Goal: Transaction & Acquisition: Purchase product/service

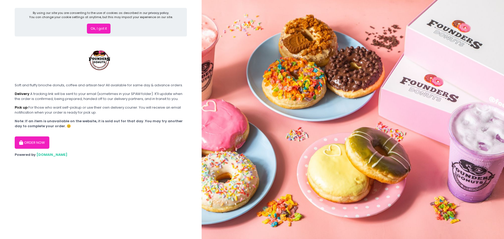
click at [102, 32] on button "Ok, I got it" at bounding box center [99, 29] width 24 height 10
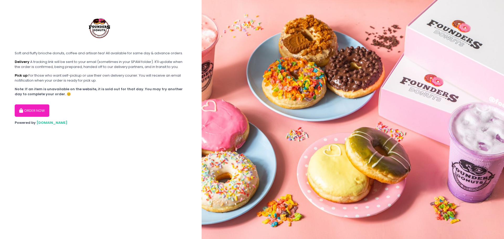
click at [23, 108] on button "ORDER NOW" at bounding box center [32, 111] width 35 height 13
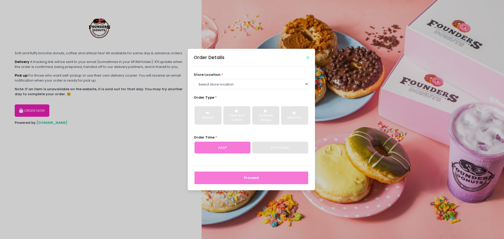
click at [308, 58] on icon "Close" at bounding box center [307, 58] width 3 height 4
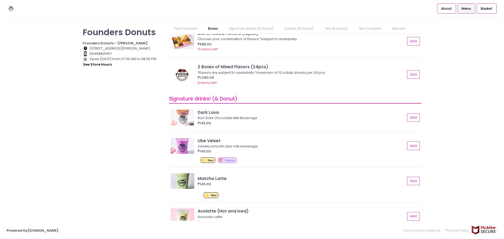
scroll to position [65, 0]
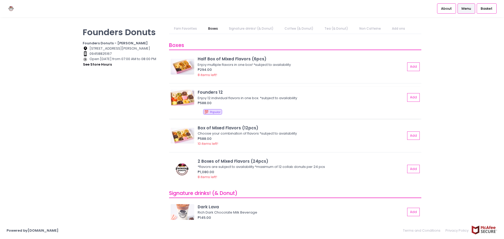
click at [255, 112] on div "💯 Popular" at bounding box center [311, 112] width 217 height 7
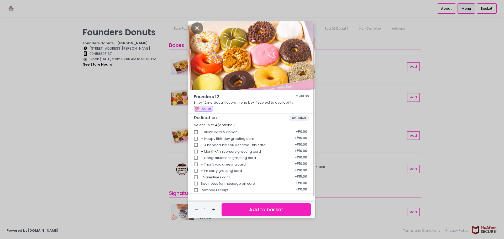
scroll to position [3, 0]
click at [383, 114] on div "Founders 12 ₱588.00 Enjoy 12 individual flavors in one box. *subject to availab…" at bounding box center [252, 119] width 504 height 239
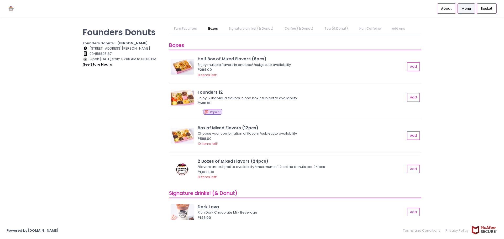
click at [251, 173] on div "₱1,080.00" at bounding box center [302, 172] width 208 height 5
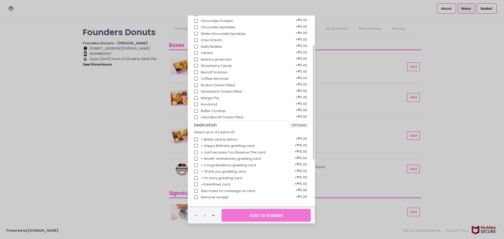
scroll to position [0, 0]
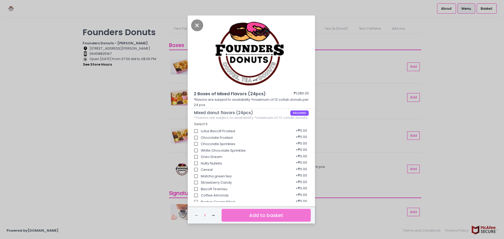
click at [344, 152] on div "2 Boxes of Mixed Flavors (24pcs) ₱1,080.00 *flavors are subject to availability…" at bounding box center [252, 119] width 504 height 239
